Goal: Task Accomplishment & Management: Manage account settings

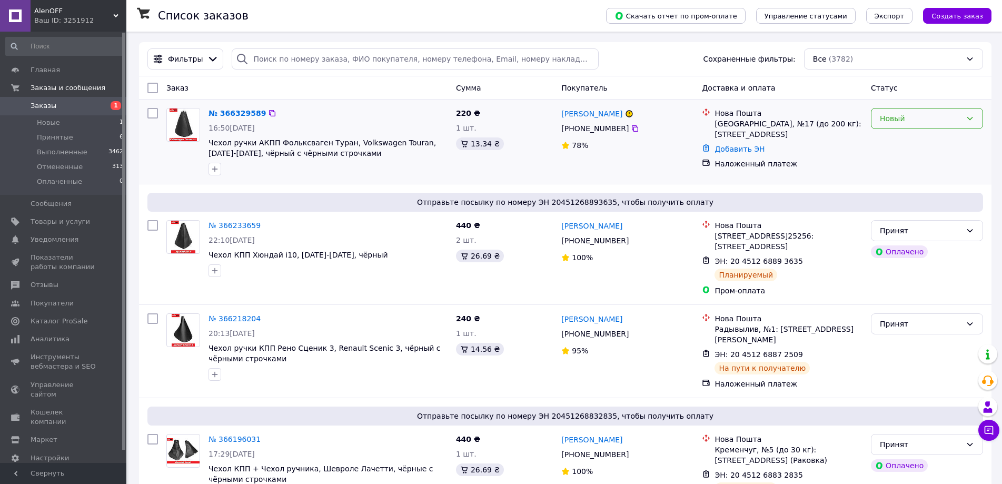
click at [888, 118] on div "Новый" at bounding box center [921, 119] width 82 height 12
click at [884, 141] on li "Принят" at bounding box center [926, 141] width 111 height 19
click at [180, 122] on img at bounding box center [183, 124] width 27 height 33
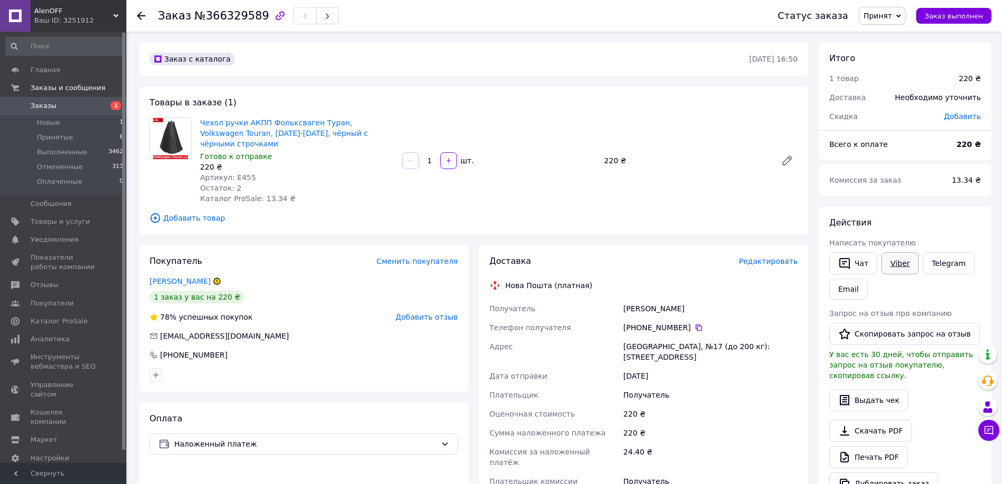
click at [901, 259] on link "Viber" at bounding box center [899, 263] width 37 height 22
click at [187, 277] on link "Раевский Максим" at bounding box center [180, 281] width 61 height 8
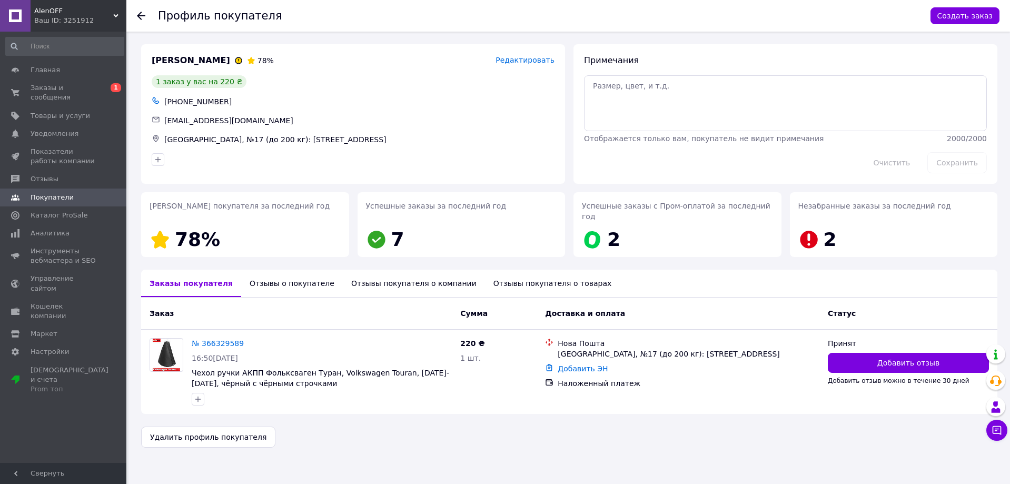
click at [280, 273] on div "Отзывы о покупателе" at bounding box center [292, 283] width 102 height 27
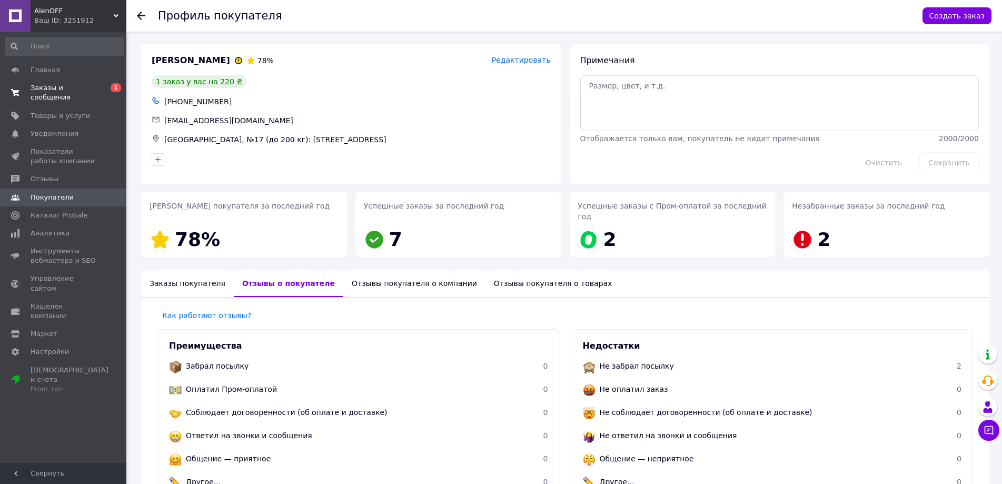
click at [46, 86] on span "Заказы и сообщения" at bounding box center [64, 92] width 67 height 19
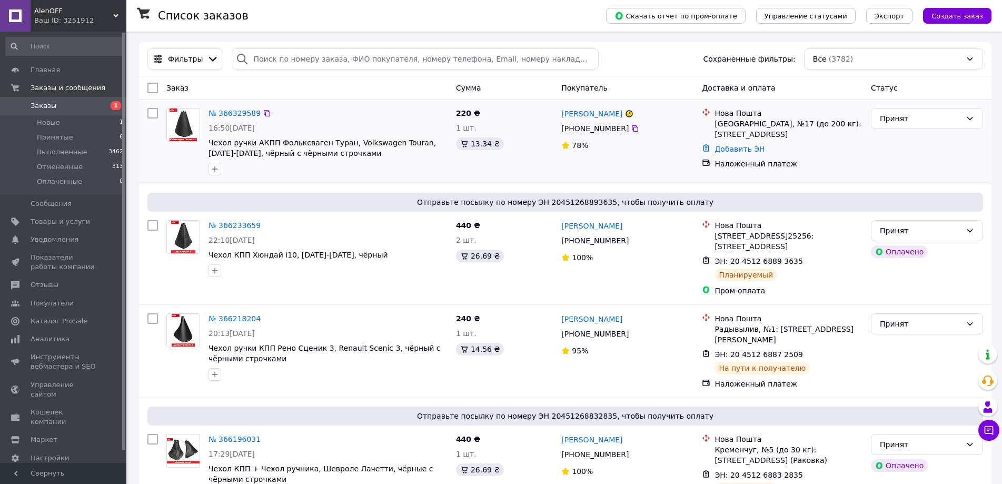
click at [179, 121] on img at bounding box center [183, 124] width 27 height 33
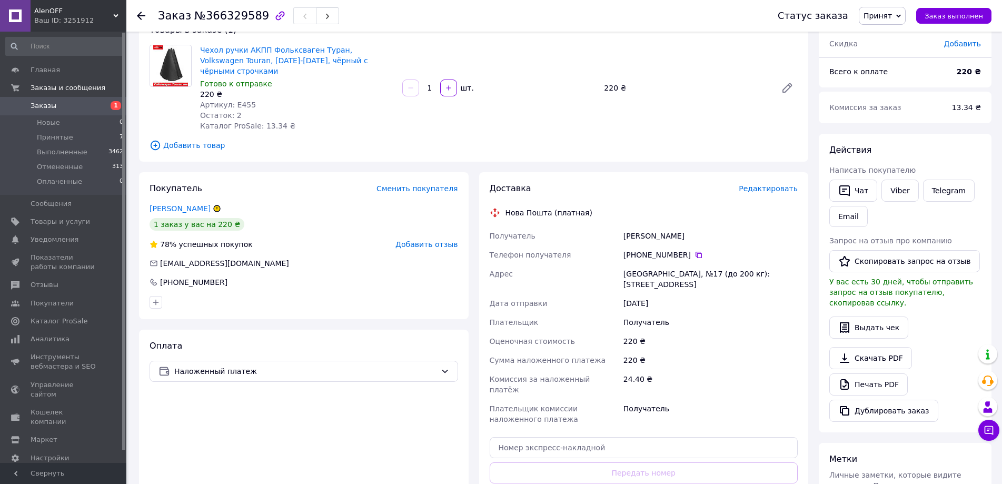
scroll to position [158, 0]
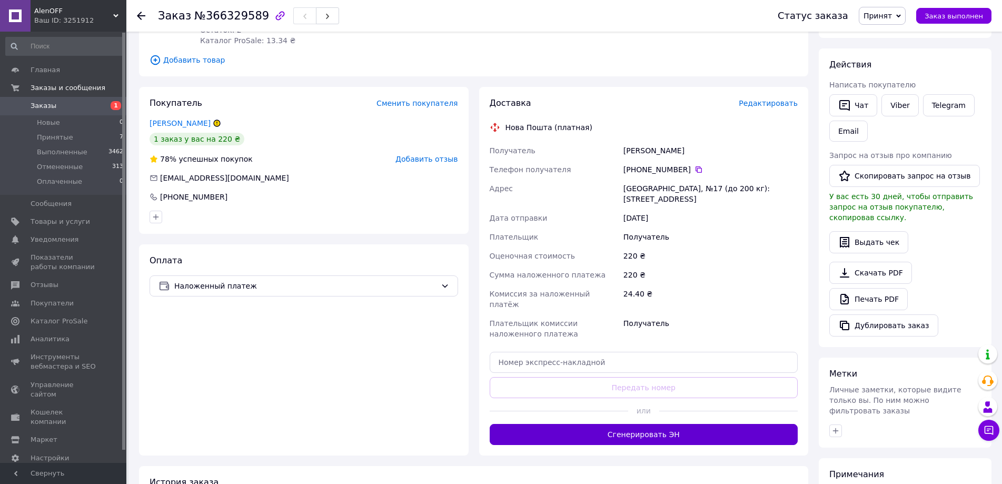
click at [663, 424] on button "Сгенерировать ЭН" at bounding box center [644, 434] width 309 height 21
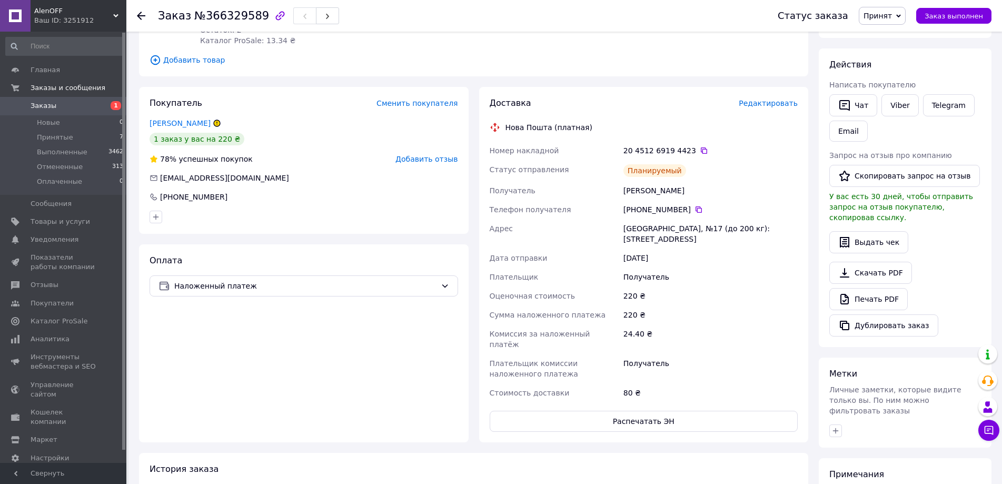
click at [62, 103] on span "Заказы" at bounding box center [64, 105] width 67 height 9
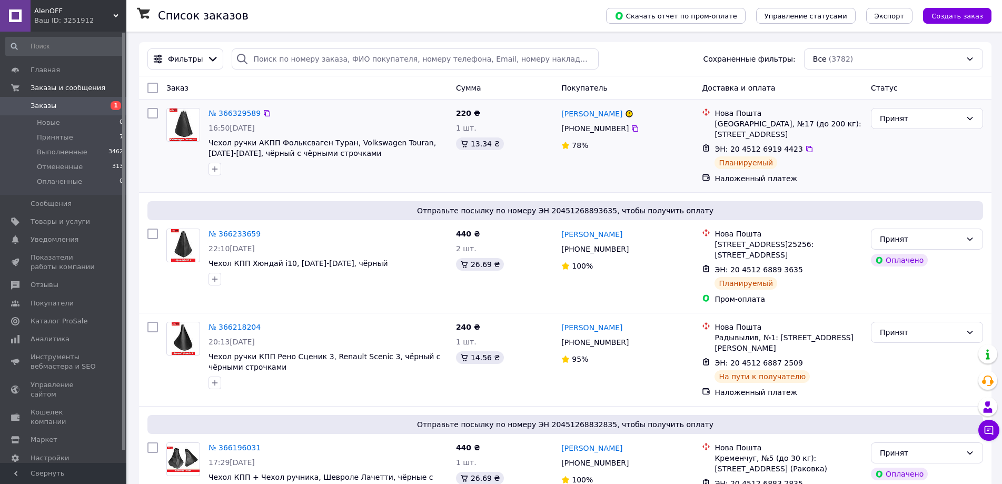
click at [185, 123] on img at bounding box center [183, 124] width 27 height 33
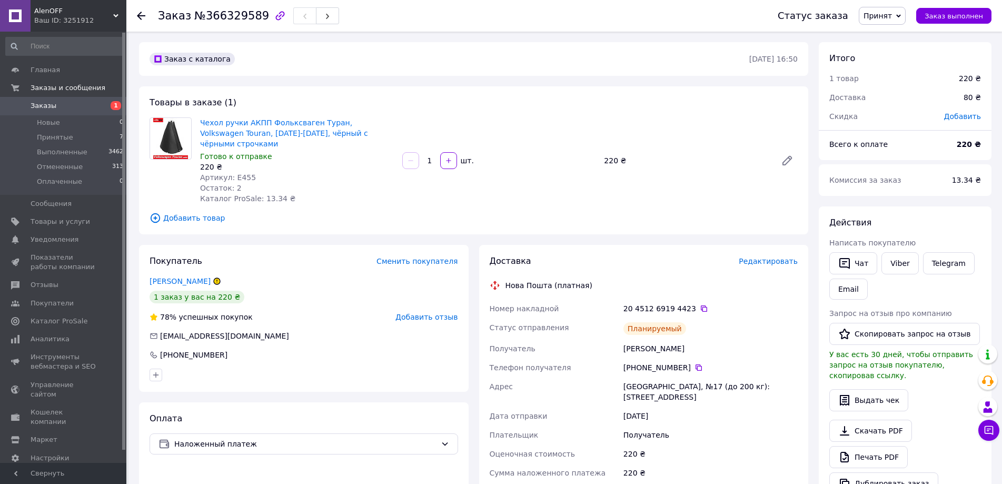
click at [47, 103] on span "Заказы" at bounding box center [44, 105] width 26 height 9
